Goal: Task Accomplishment & Management: Manage account settings

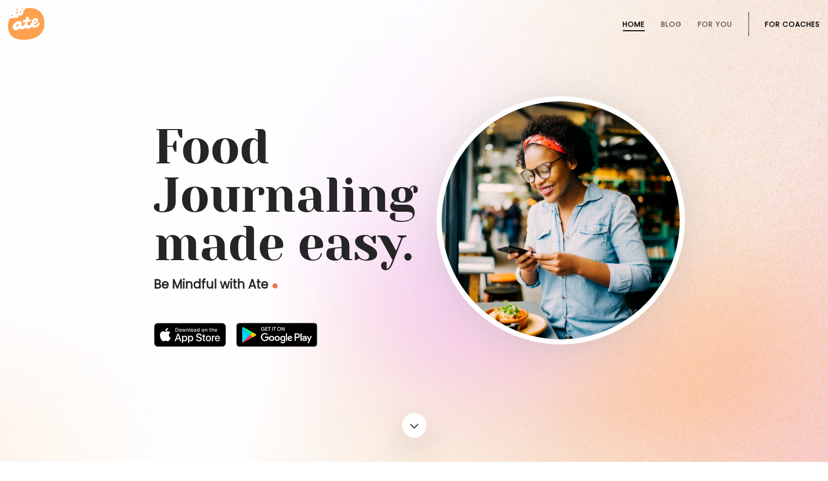
click at [775, 22] on link "For Coaches" at bounding box center [792, 24] width 55 height 8
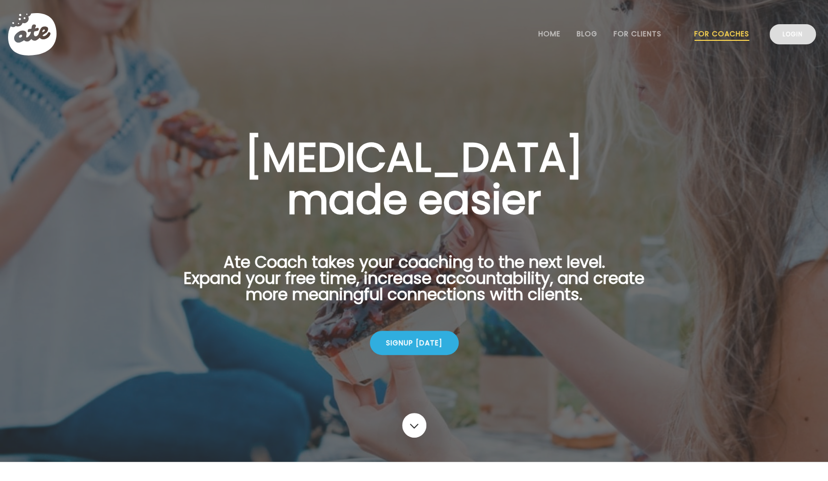
click at [799, 31] on link "Login" at bounding box center [792, 34] width 46 height 20
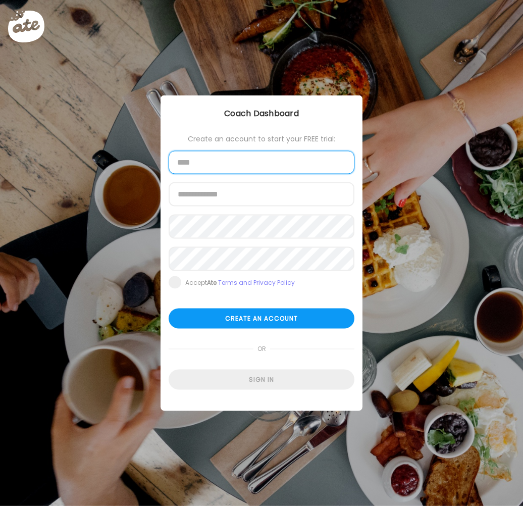
click at [273, 166] on input "text" at bounding box center [262, 162] width 186 height 23
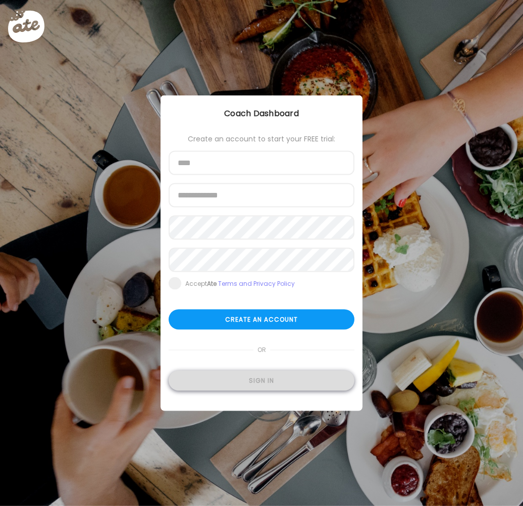
click at [270, 377] on div "Sign in" at bounding box center [262, 380] width 186 height 20
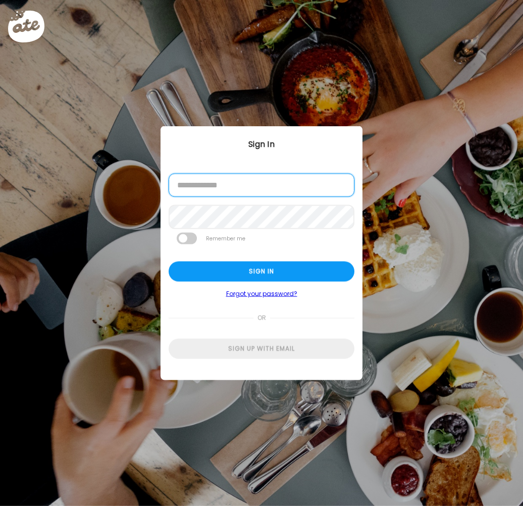
click at [243, 182] on input "email" at bounding box center [262, 185] width 186 height 23
type input "**********"
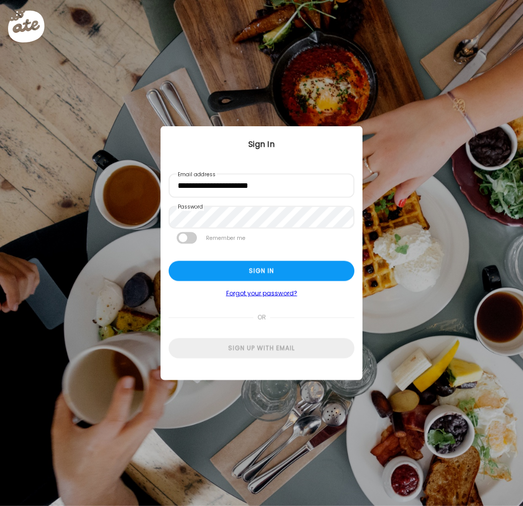
click at [198, 232] on div "Remember me" at bounding box center [262, 235] width 186 height 12
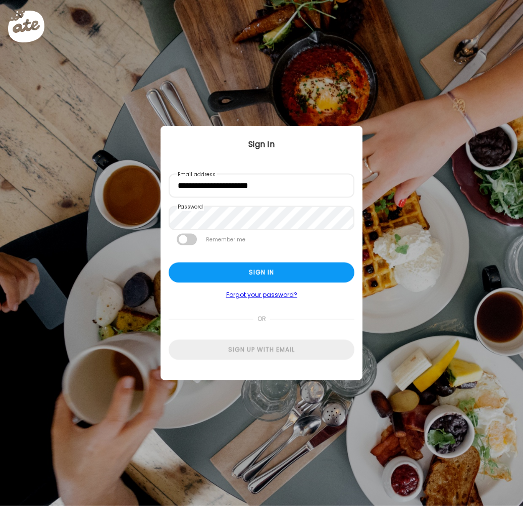
click at [190, 240] on span at bounding box center [187, 240] width 20 height 12
click at [258, 270] on div "Sign in" at bounding box center [262, 272] width 186 height 20
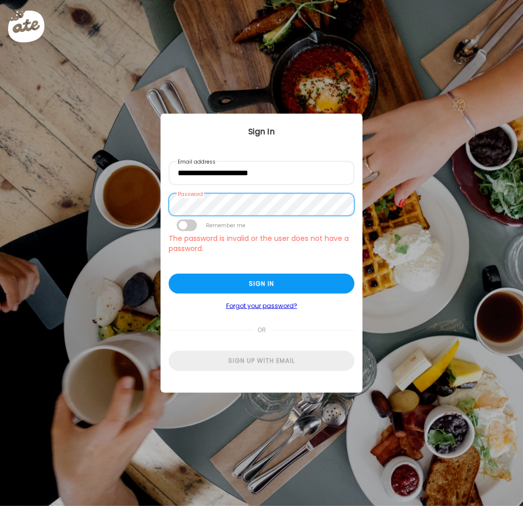
click at [164, 204] on div "**********" at bounding box center [261, 252] width 202 height 277
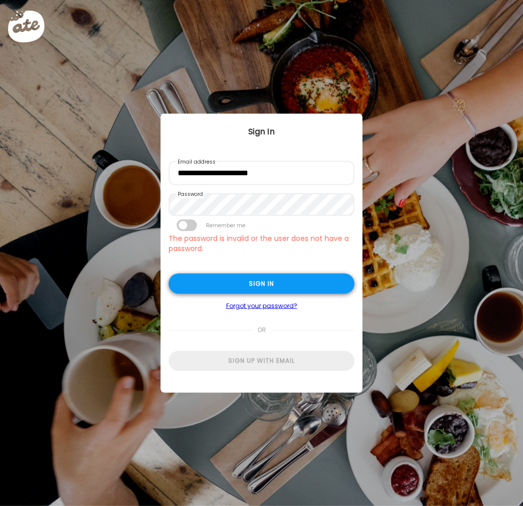
click at [255, 280] on div "Sign in" at bounding box center [262, 283] width 186 height 20
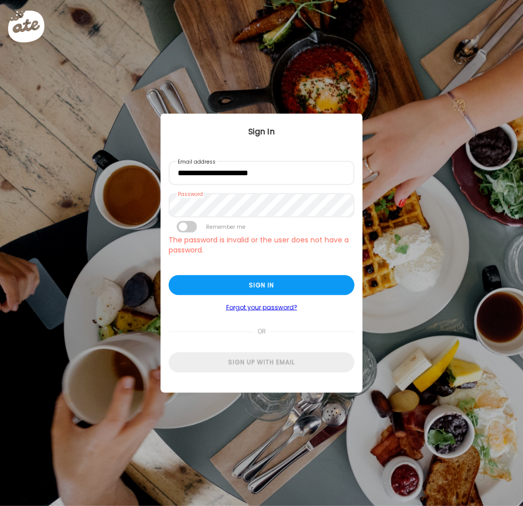
click at [255, 308] on link "Forgot your password?" at bounding box center [262, 307] width 186 height 8
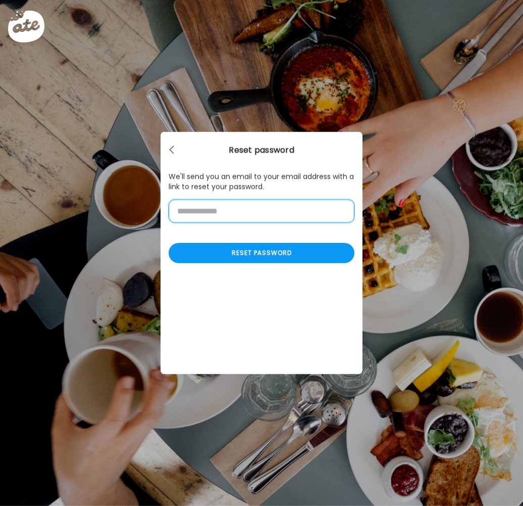
click at [229, 214] on input "email" at bounding box center [262, 210] width 186 height 23
type input "**********"
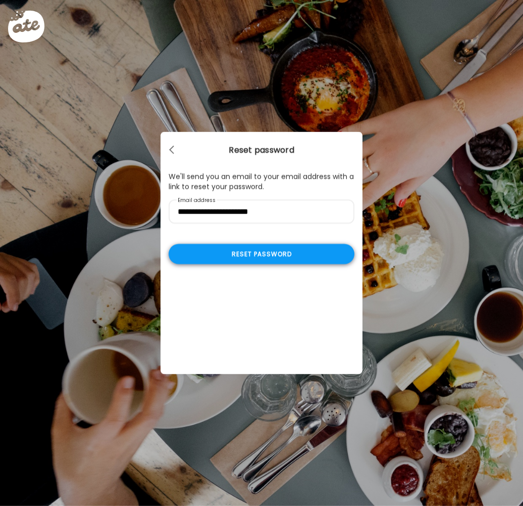
click at [277, 254] on div "Reset password" at bounding box center [262, 254] width 186 height 20
click at [177, 151] on div at bounding box center [172, 150] width 20 height 20
